Goal: Task Accomplishment & Management: Manage account settings

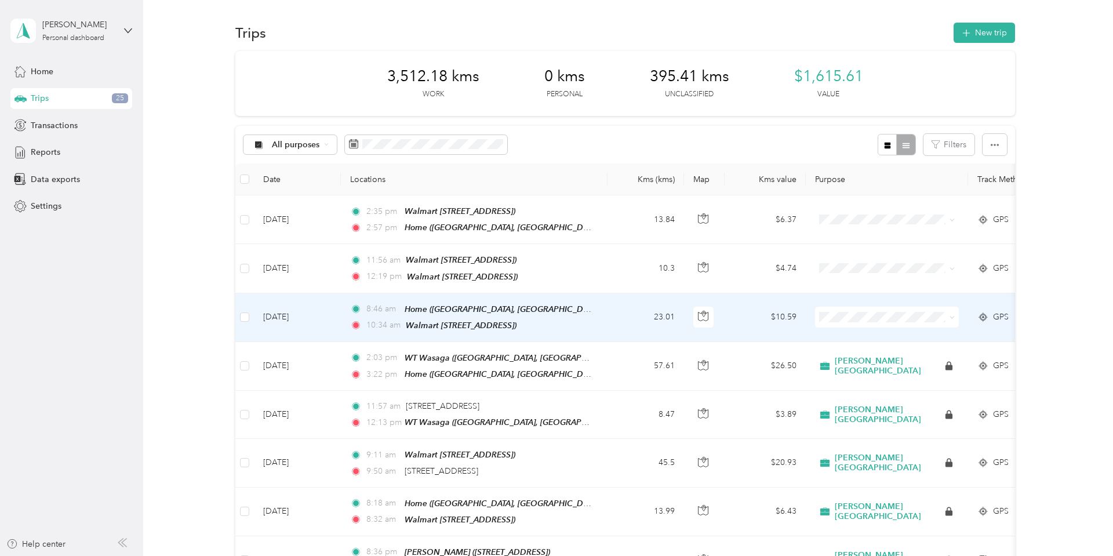
click at [861, 335] on span "[PERSON_NAME] [GEOGRAPHIC_DATA]" at bounding box center [922, 336] width 157 height 12
click at [293, 312] on td "[DATE]" at bounding box center [297, 317] width 87 height 49
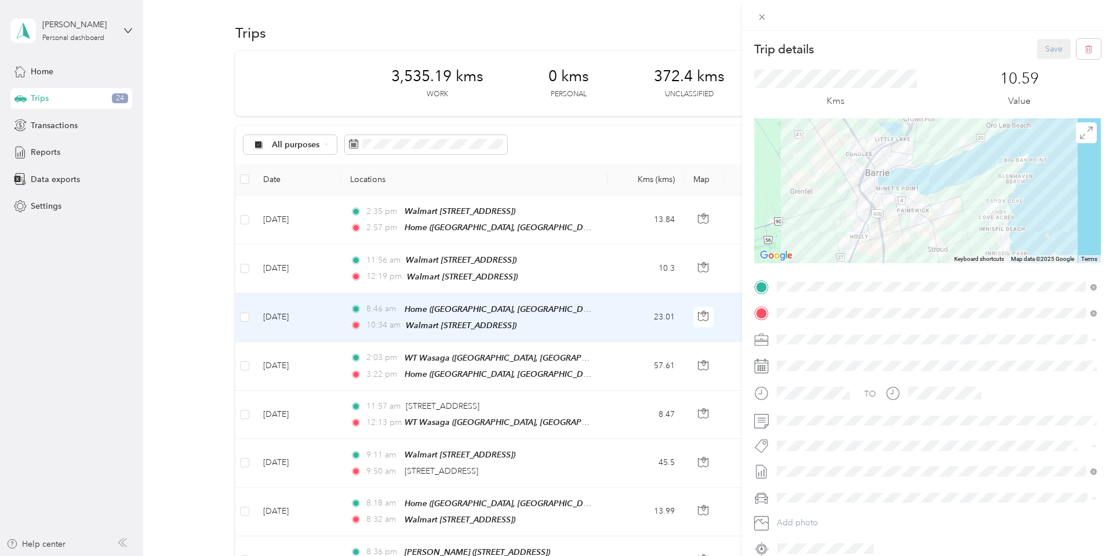
click at [847, 470] on span "Wt Multi-studio Cost Capture" at bounding box center [836, 466] width 94 height 10
click at [1059, 46] on button "Save" at bounding box center [1054, 49] width 34 height 20
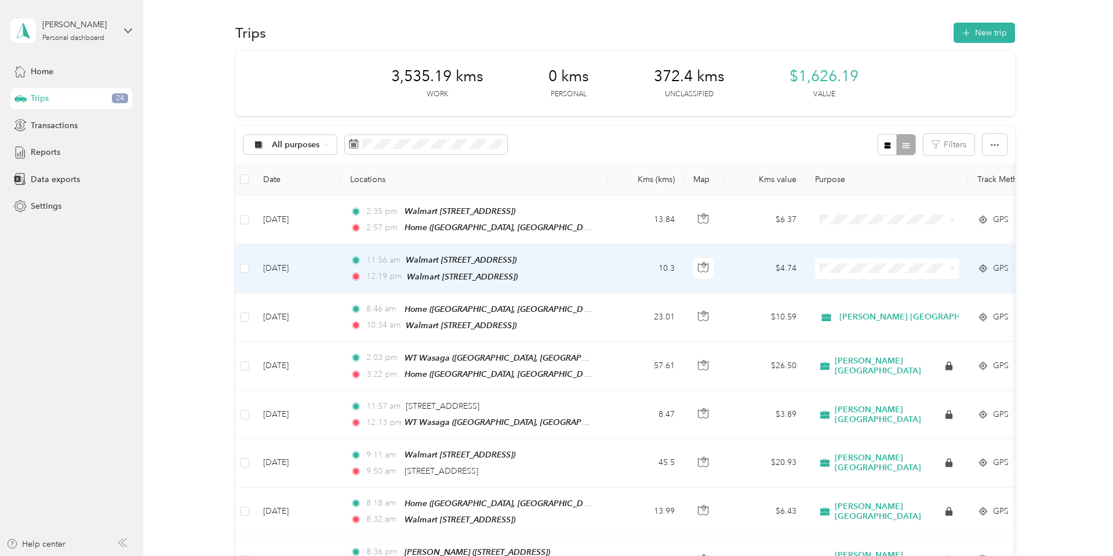
click at [863, 286] on span "[PERSON_NAME] [GEOGRAPHIC_DATA]" at bounding box center [922, 288] width 157 height 12
click at [291, 264] on td "[DATE]" at bounding box center [297, 268] width 87 height 49
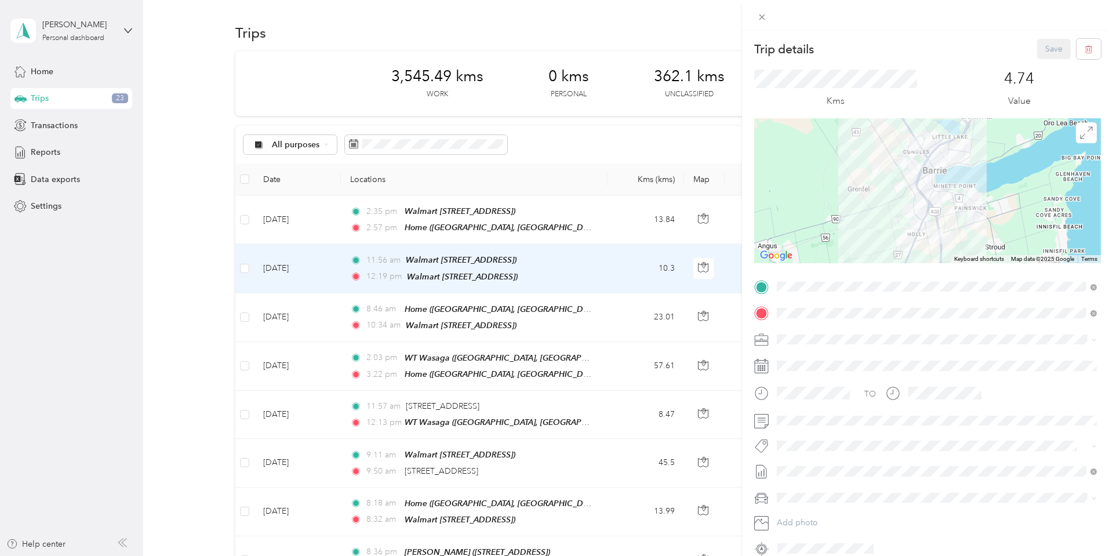
click at [842, 464] on span "Wt Multi-studio Cost Capture" at bounding box center [836, 466] width 94 height 10
click at [1056, 53] on button "Save" at bounding box center [1054, 49] width 34 height 20
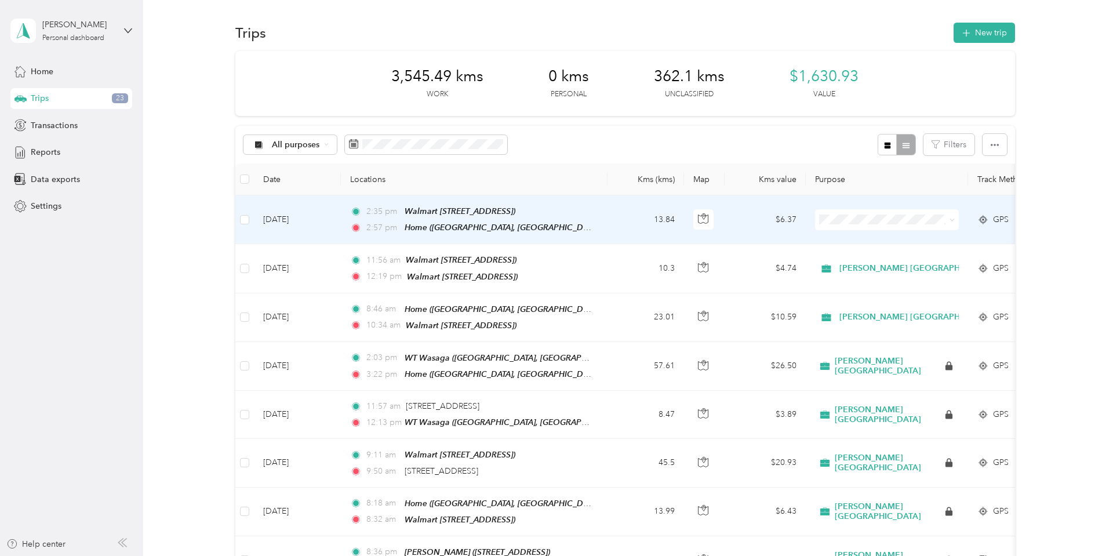
click at [852, 243] on li "[PERSON_NAME] [GEOGRAPHIC_DATA]" at bounding box center [912, 236] width 194 height 20
click at [281, 216] on td "[DATE]" at bounding box center [297, 219] width 87 height 49
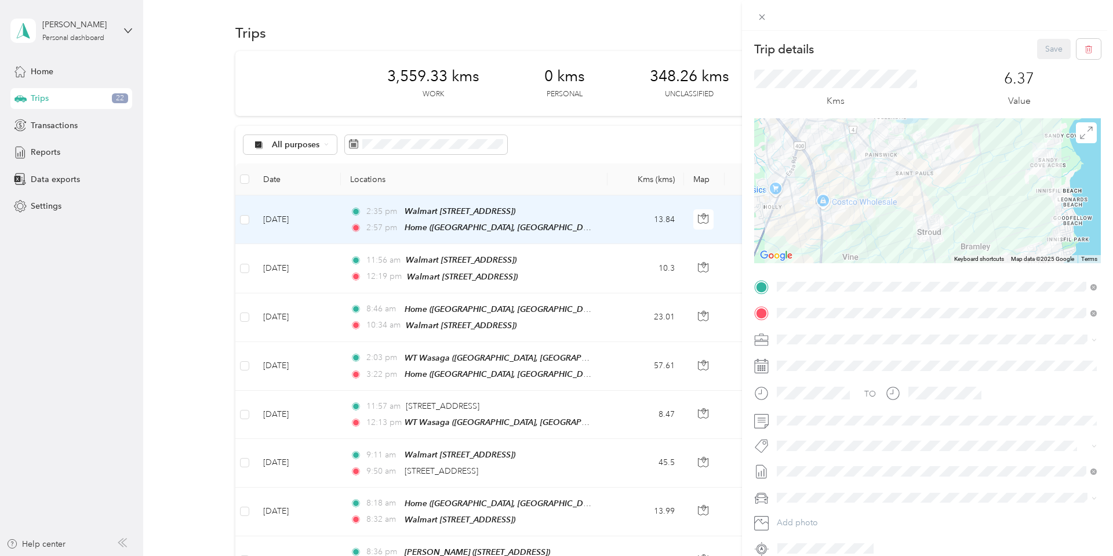
click at [832, 465] on span "Wt Multi-studio Cost Capture" at bounding box center [836, 465] width 94 height 10
click at [1063, 45] on button "Save" at bounding box center [1054, 49] width 34 height 20
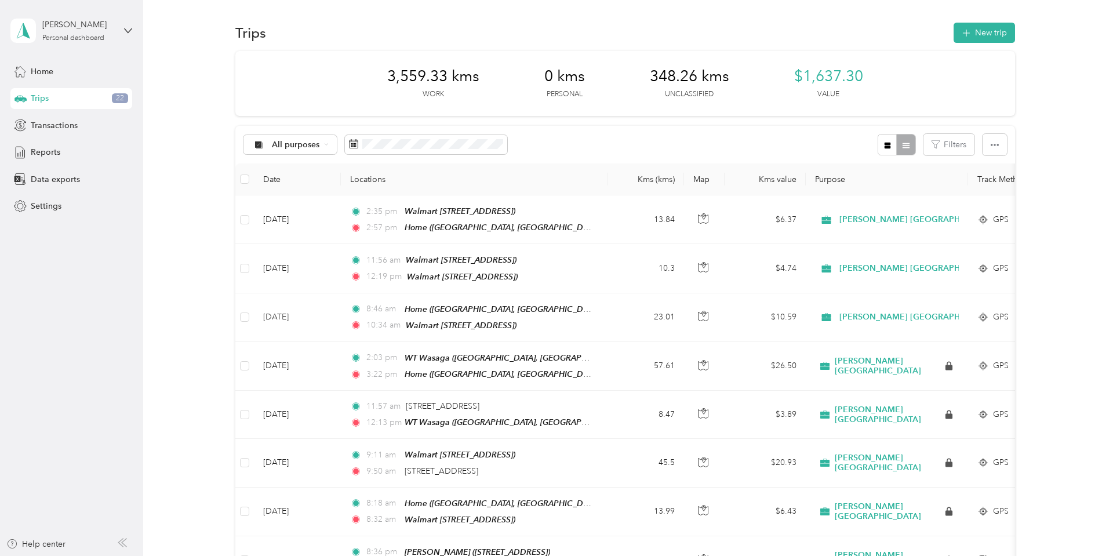
click at [41, 96] on span "Trips" at bounding box center [40, 98] width 18 height 12
click at [39, 146] on span "Reports" at bounding box center [46, 152] width 30 height 12
